Goal: Task Accomplishment & Management: Manage account settings

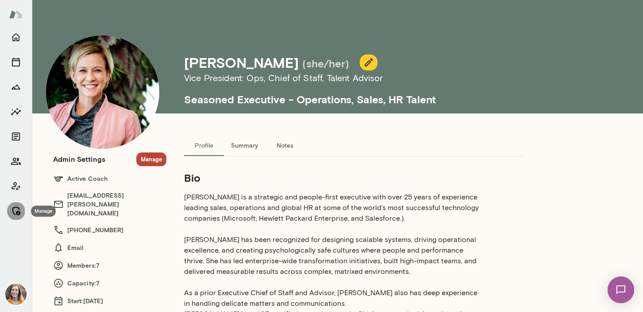
click at [15, 204] on button "Manage" at bounding box center [16, 211] width 18 height 18
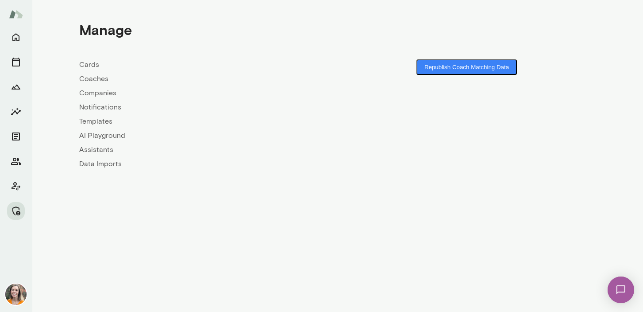
click at [102, 78] on link "Coaches" at bounding box center [208, 78] width 258 height 11
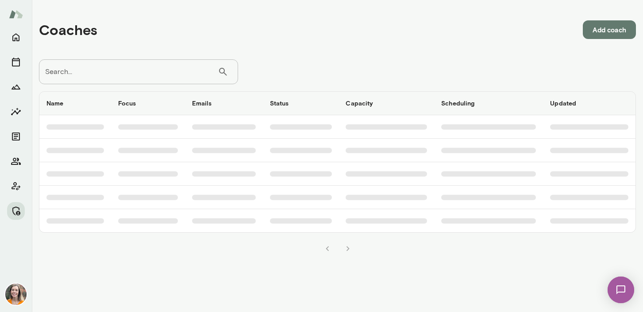
click at [155, 73] on input "Search..." at bounding box center [128, 71] width 179 height 25
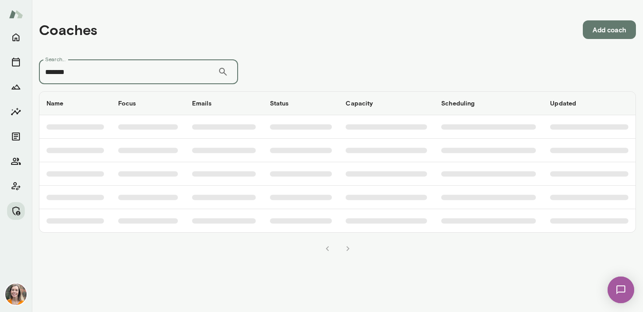
type input "*******"
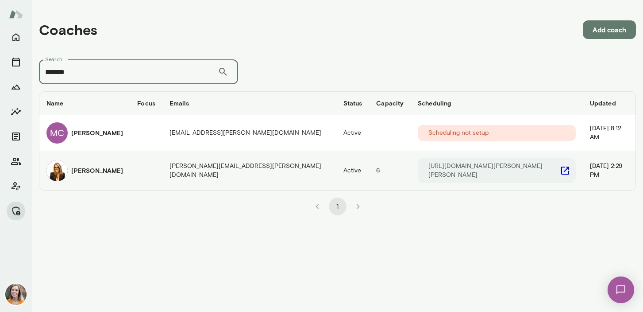
click at [56, 169] on img "coaches table" at bounding box center [56, 170] width 21 height 21
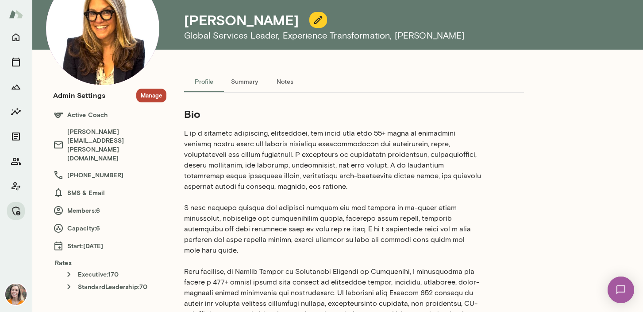
scroll to position [65, 0]
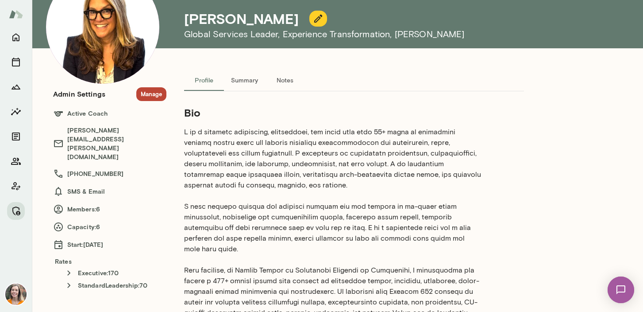
click at [153, 93] on button "Manage" at bounding box center [151, 94] width 30 height 14
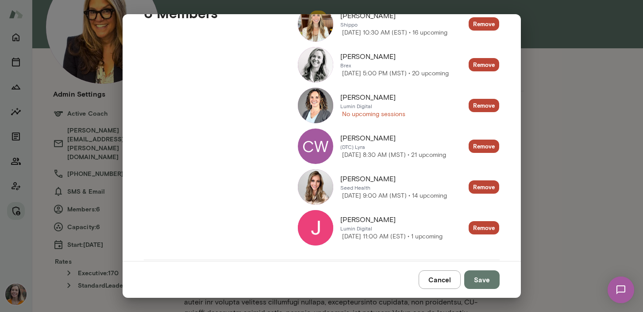
scroll to position [152, 0]
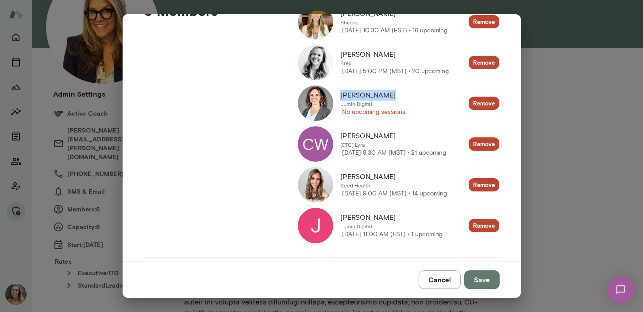
drag, startPoint x: 389, startPoint y: 96, endPoint x: 341, endPoint y: 96, distance: 47.4
click at [341, 96] on div "[PERSON_NAME]" at bounding box center [372, 95] width 65 height 11
copy span "[PERSON_NAME]"
